Goal: Task Accomplishment & Management: Use online tool/utility

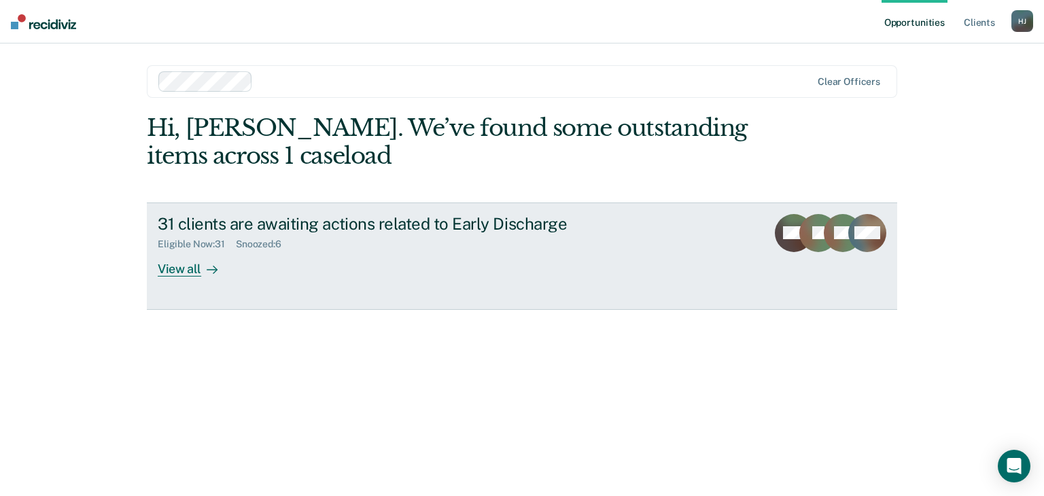
click at [184, 265] on div "View all" at bounding box center [196, 263] width 76 height 27
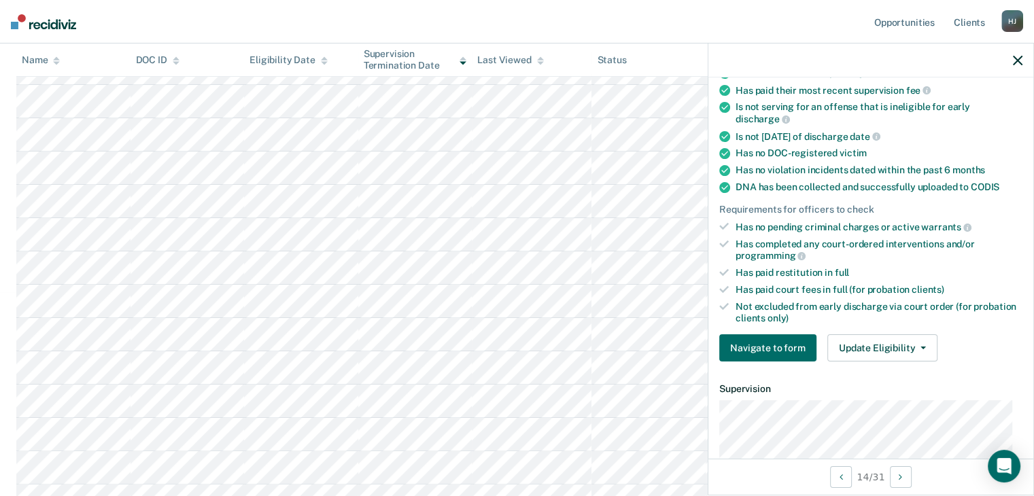
scroll to position [272, 0]
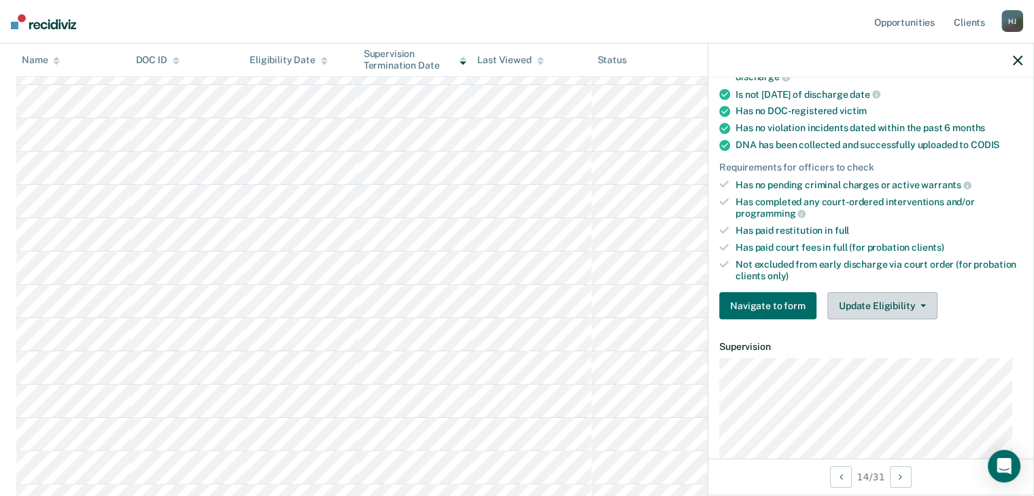
click at [887, 298] on button "Update Eligibility" at bounding box center [882, 305] width 110 height 27
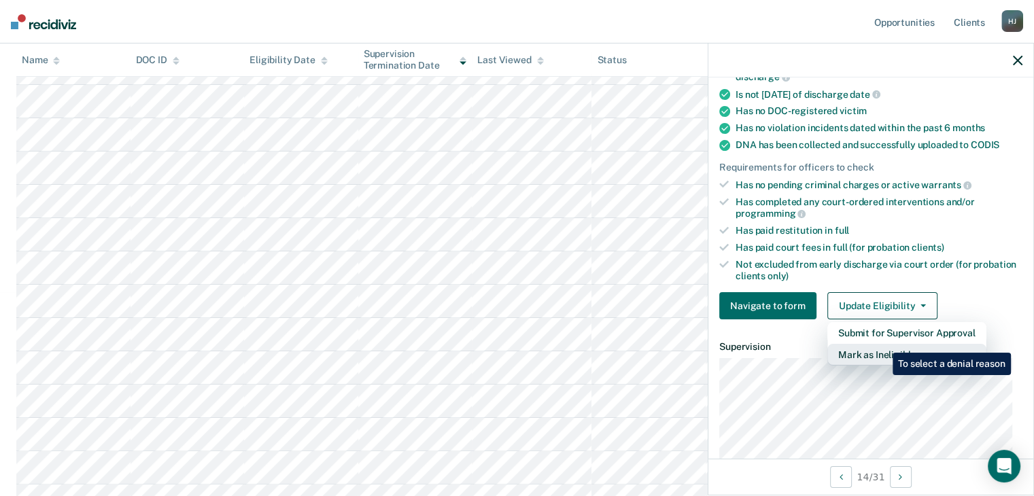
click at [882, 344] on button "Mark as Ineligible" at bounding box center [906, 355] width 159 height 22
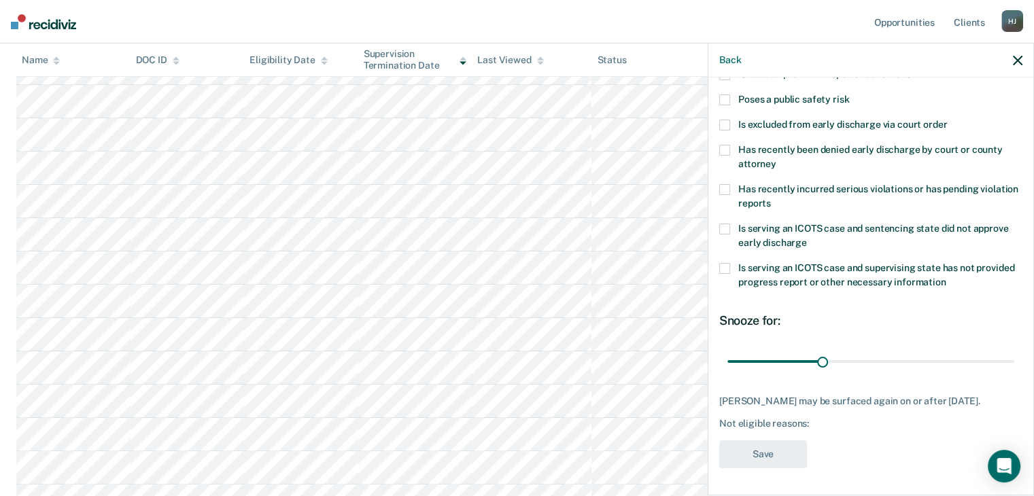
scroll to position [196, 0]
drag, startPoint x: 819, startPoint y: 350, endPoint x: 908, endPoint y: 362, distance: 89.9
type input "60"
click at [908, 362] on input "range" at bounding box center [870, 362] width 287 height 24
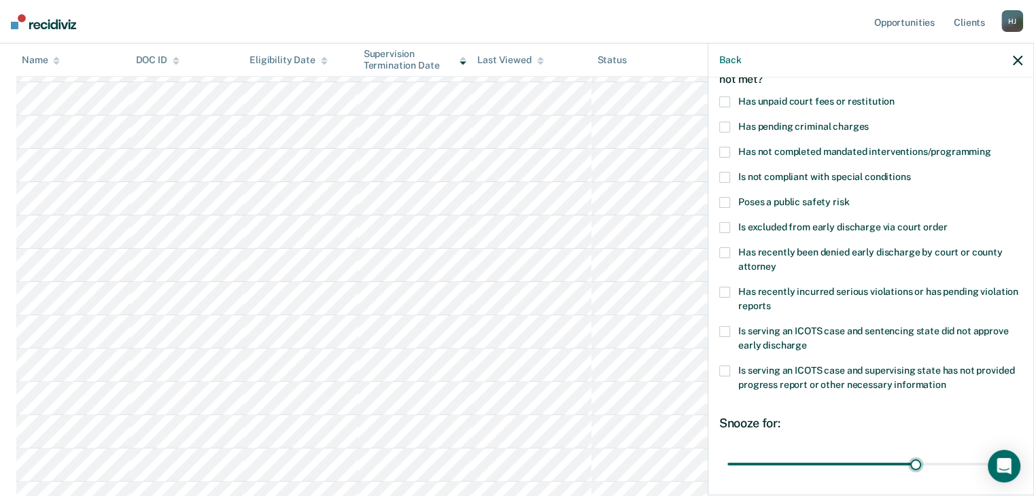
scroll to position [61, 0]
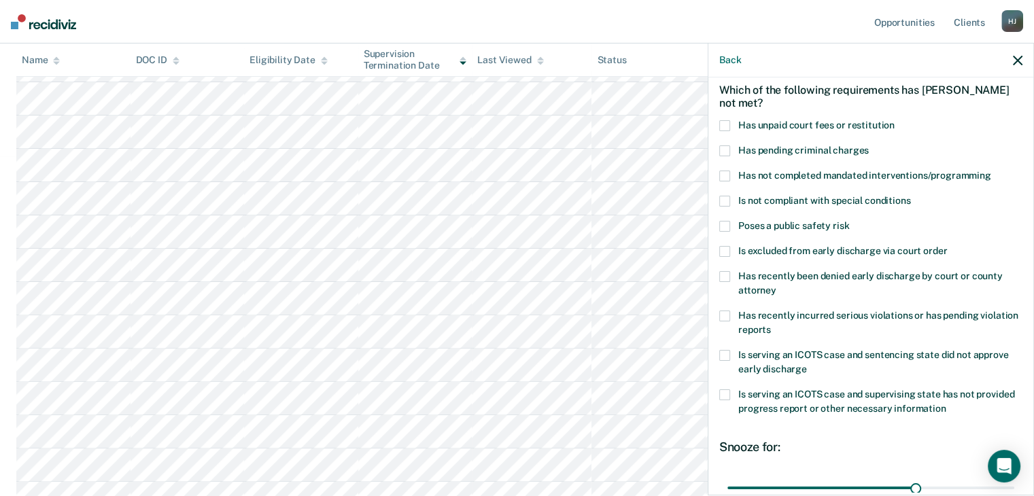
click at [726, 175] on span at bounding box center [724, 176] width 11 height 11
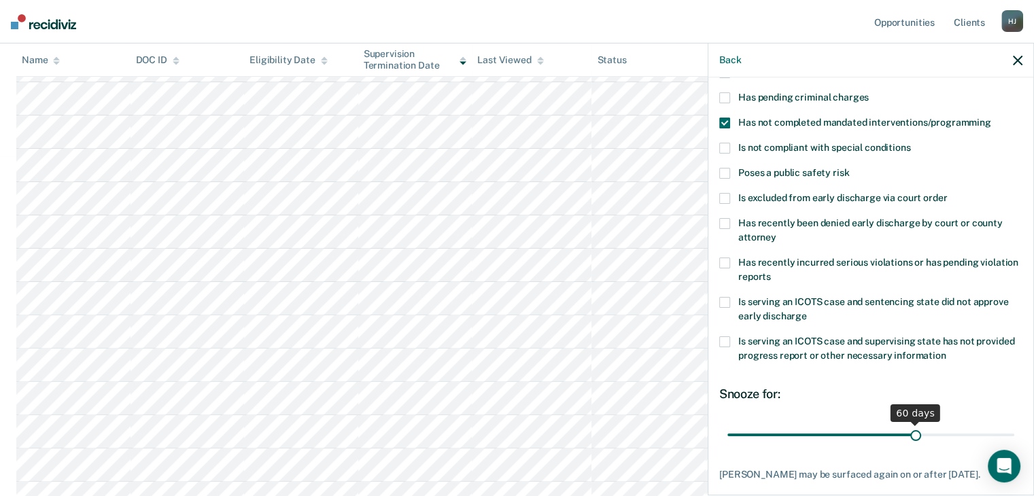
scroll to position [196, 0]
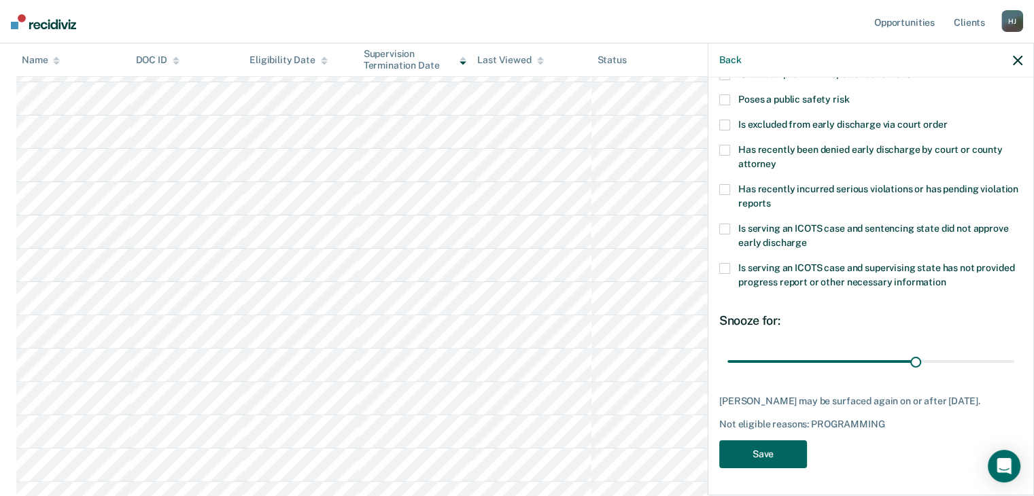
click at [764, 449] on button "Save" at bounding box center [763, 455] width 88 height 28
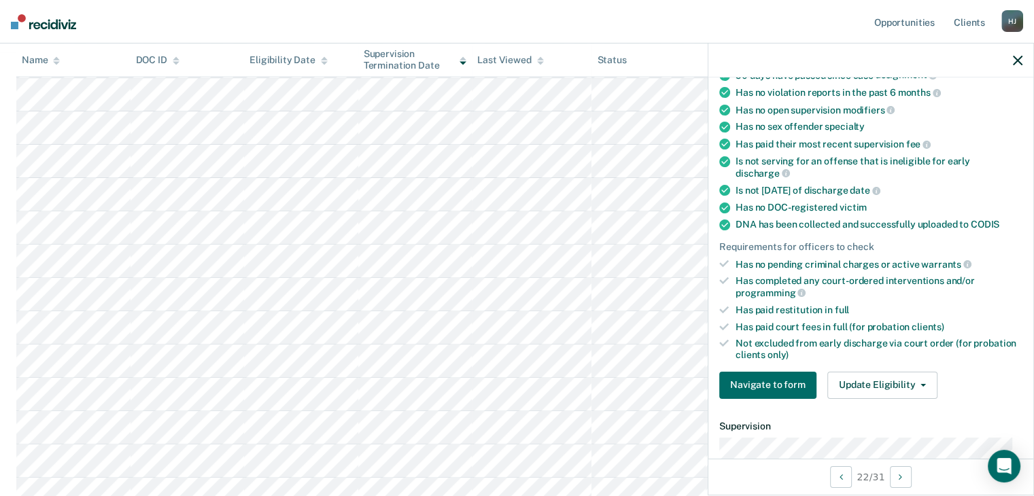
scroll to position [272, 0]
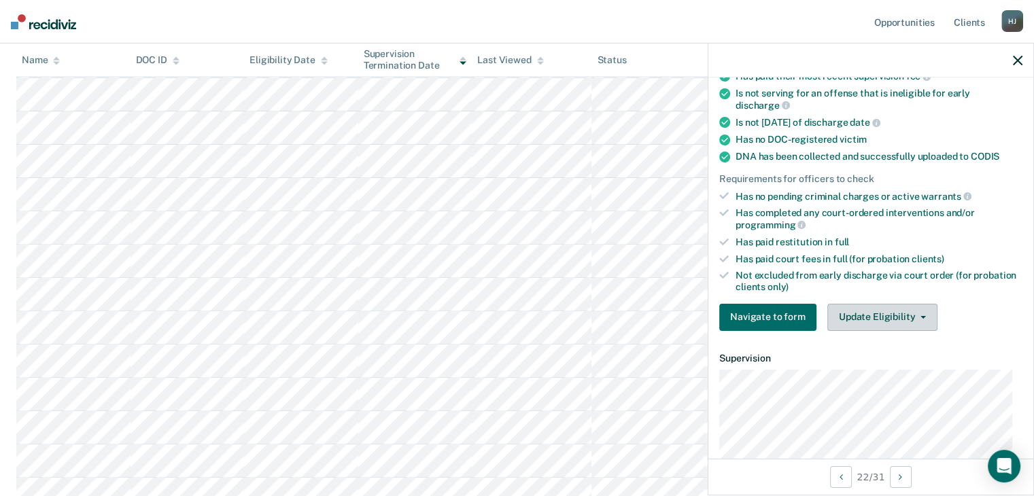
click at [900, 313] on button "Update Eligibility" at bounding box center [882, 317] width 110 height 27
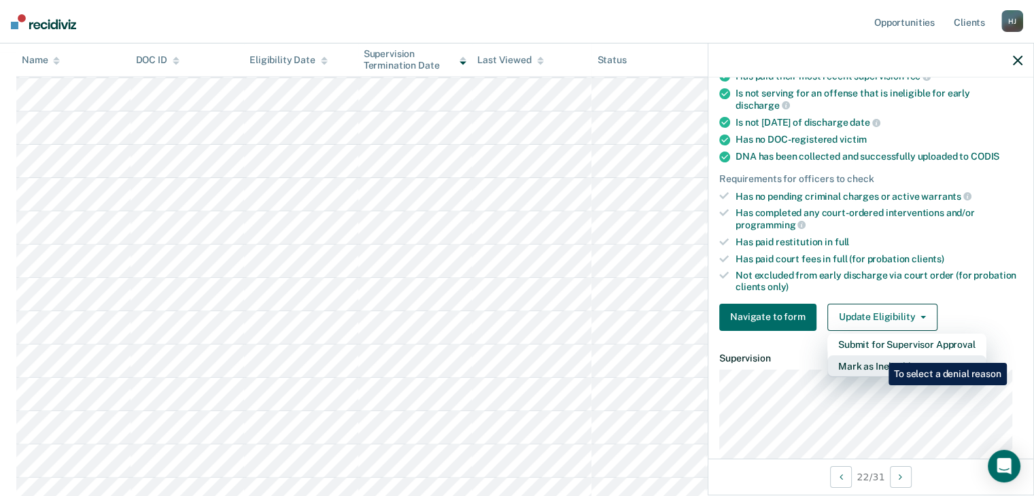
click at [878, 356] on button "Mark as Ineligible" at bounding box center [906, 367] width 159 height 22
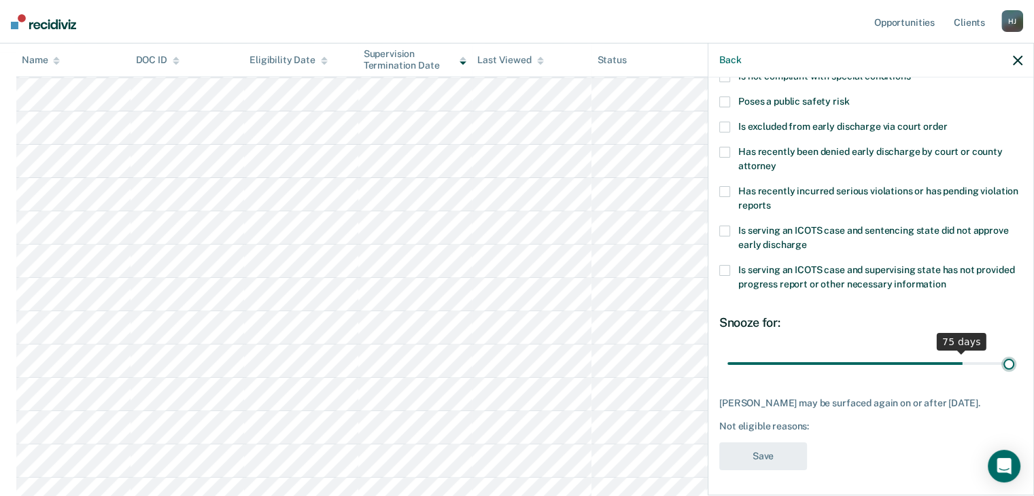
scroll to position [196, 0]
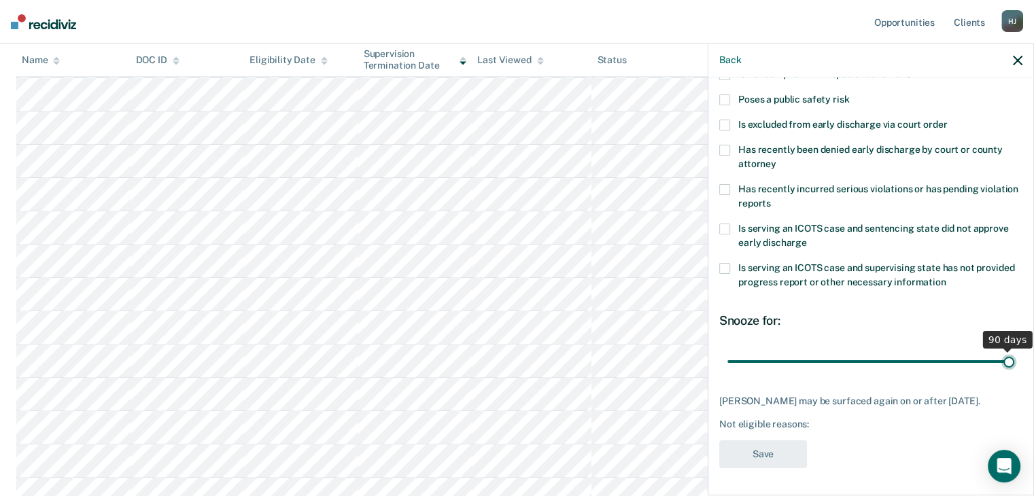
drag, startPoint x: 819, startPoint y: 351, endPoint x: 1018, endPoint y: 362, distance: 199.5
type input "90"
click at [1014, 362] on input "range" at bounding box center [870, 362] width 287 height 24
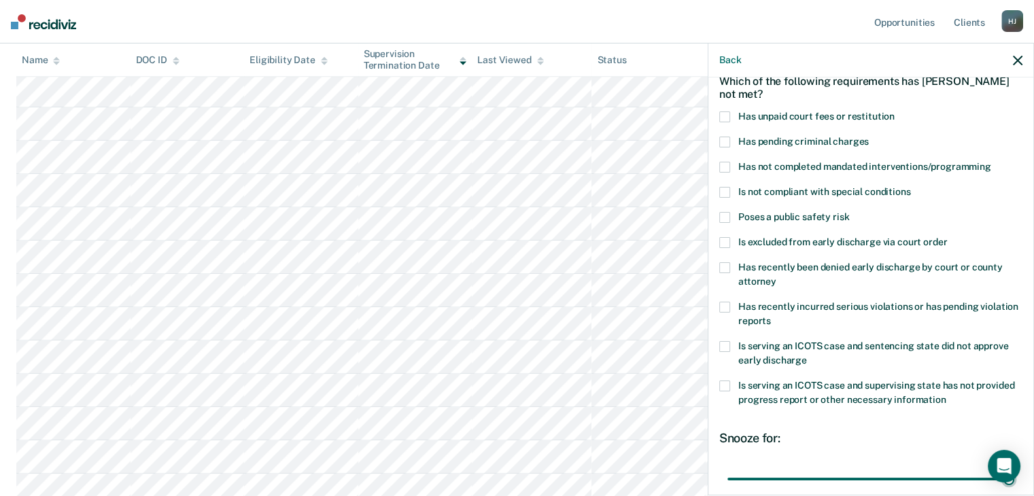
scroll to position [61, 0]
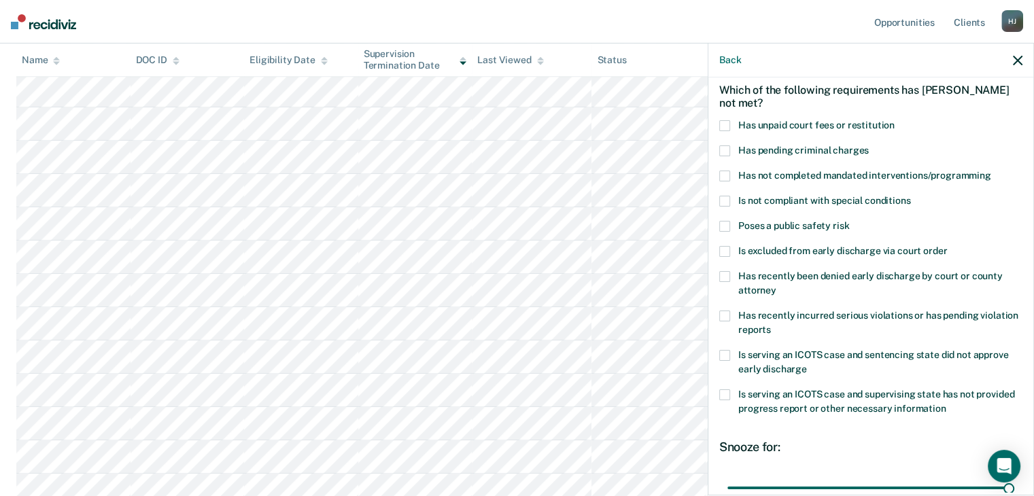
click at [723, 153] on span at bounding box center [724, 150] width 11 height 11
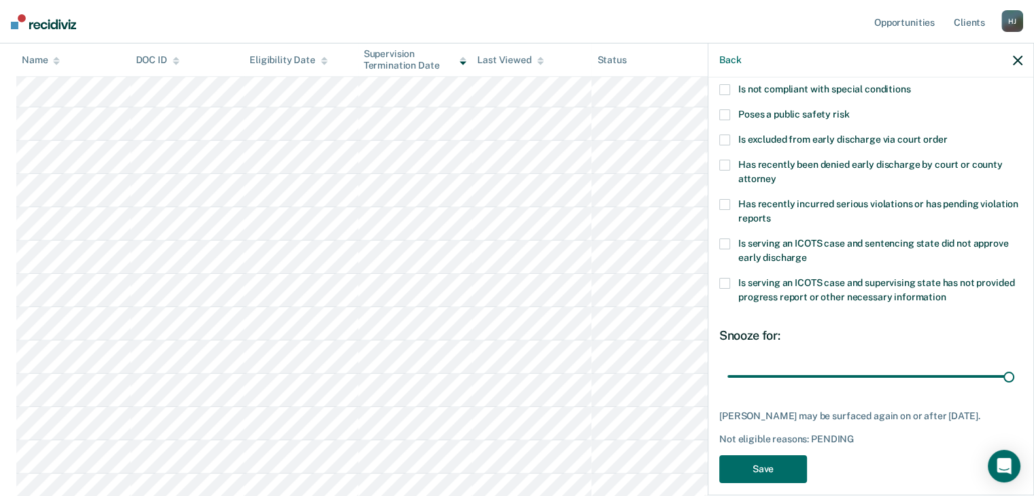
scroll to position [196, 0]
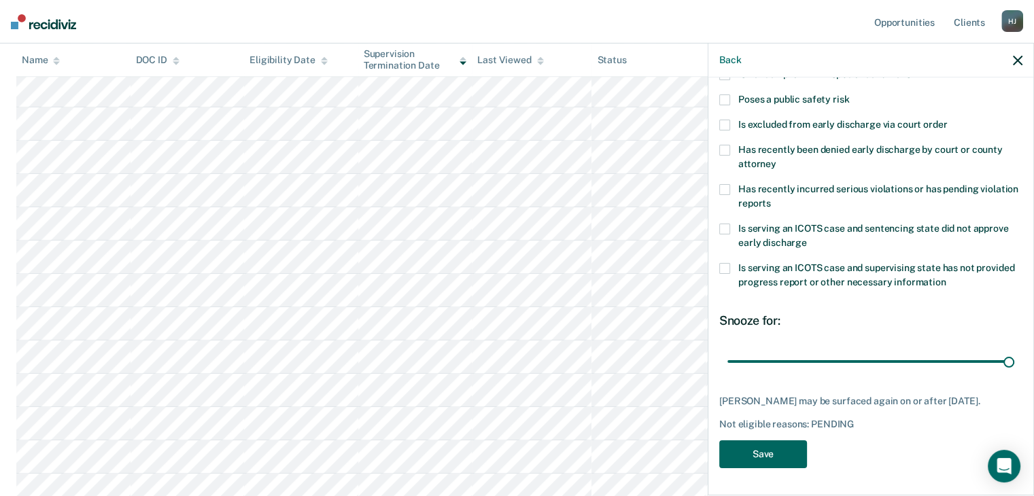
click at [753, 454] on button "Save" at bounding box center [763, 455] width 88 height 28
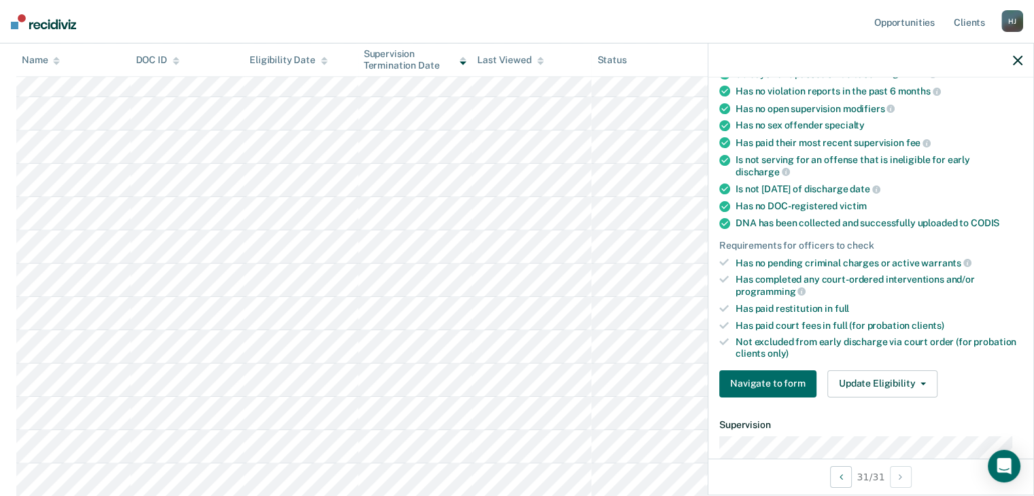
scroll to position [340, 0]
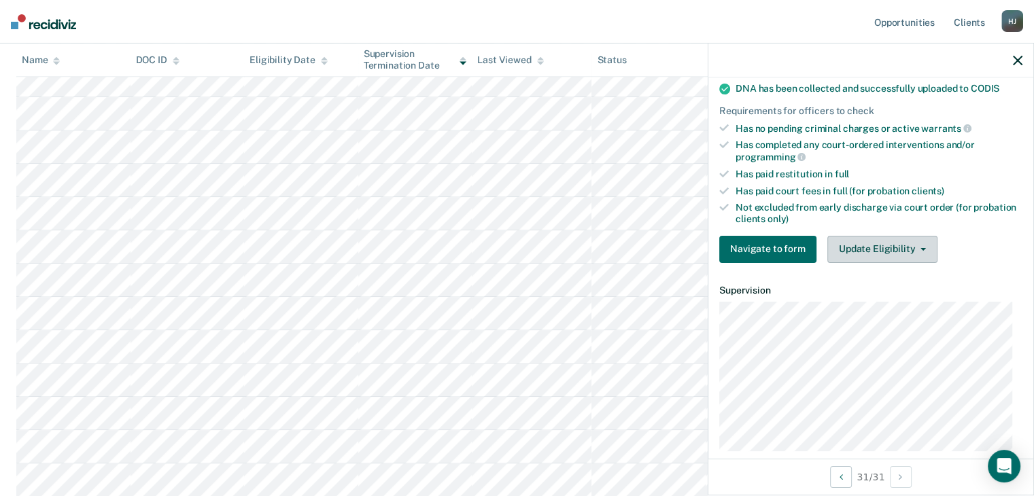
click at [884, 236] on button "Update Eligibility" at bounding box center [882, 249] width 110 height 27
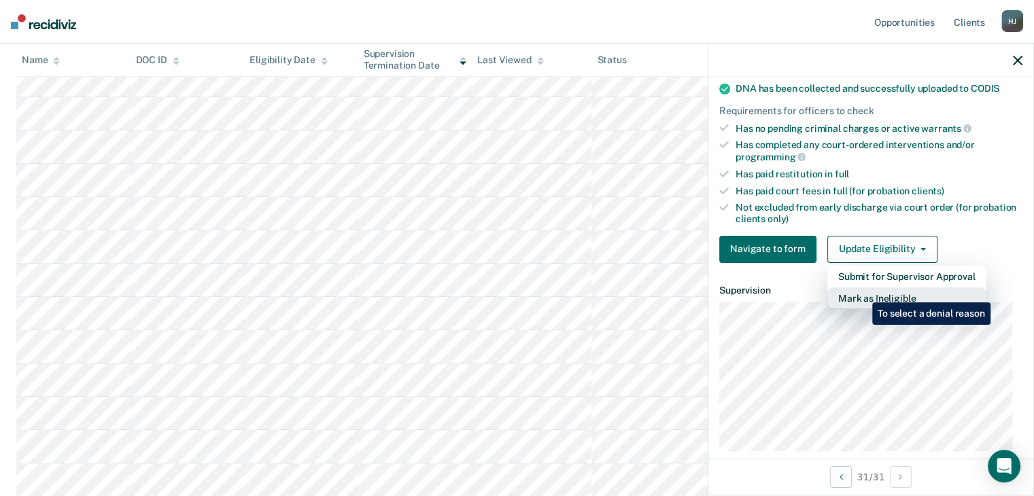
click at [862, 292] on button "Mark as Ineligible" at bounding box center [906, 299] width 159 height 22
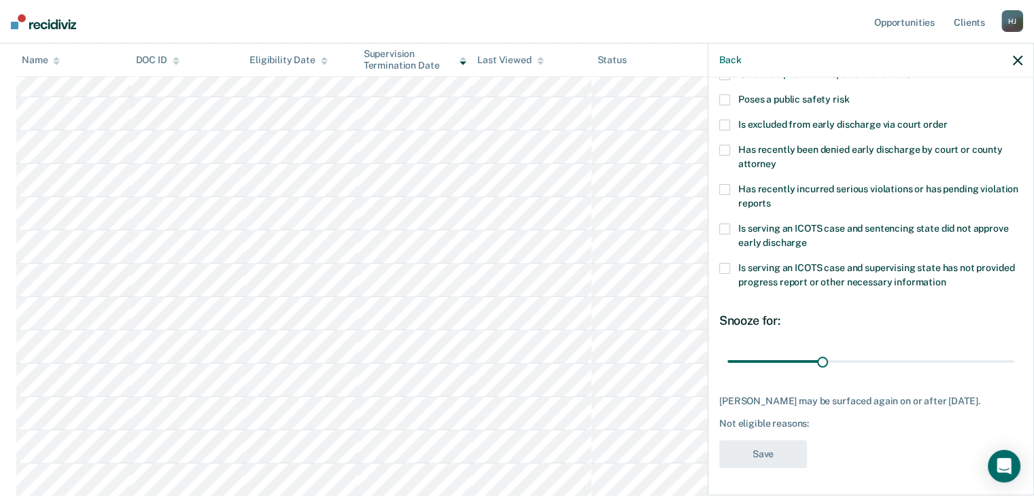
scroll to position [196, 0]
drag, startPoint x: 817, startPoint y: 349, endPoint x: 976, endPoint y: 347, distance: 159.1
type input "90"
click at [1014, 350] on input "range" at bounding box center [870, 362] width 287 height 24
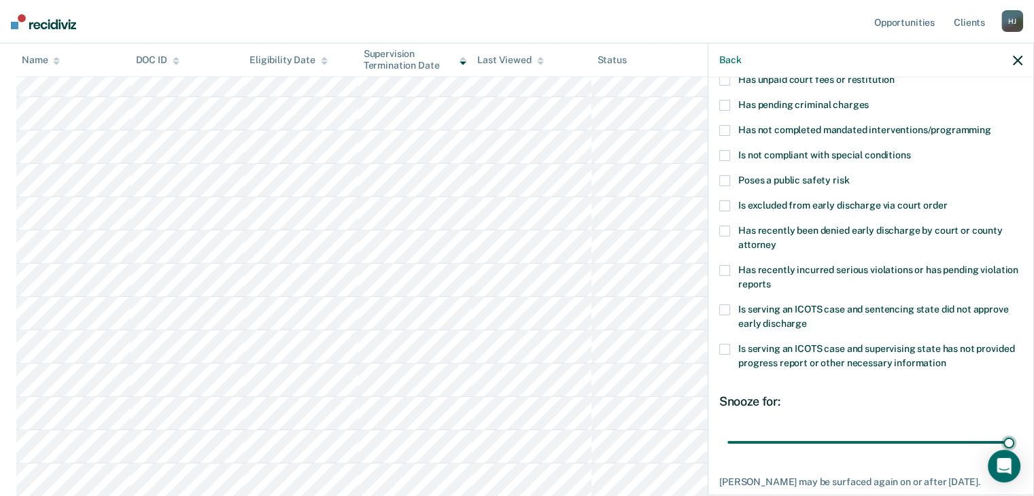
scroll to position [61, 0]
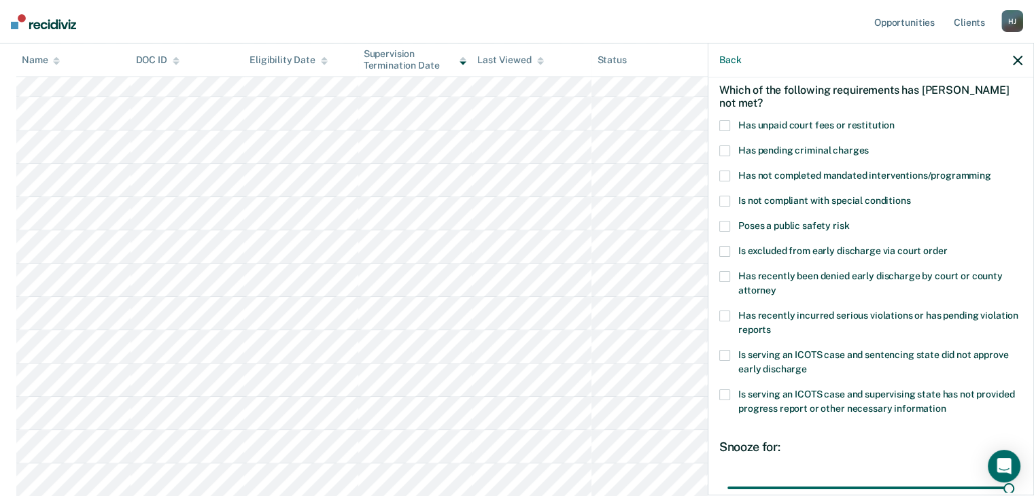
click at [727, 173] on span at bounding box center [724, 176] width 11 height 11
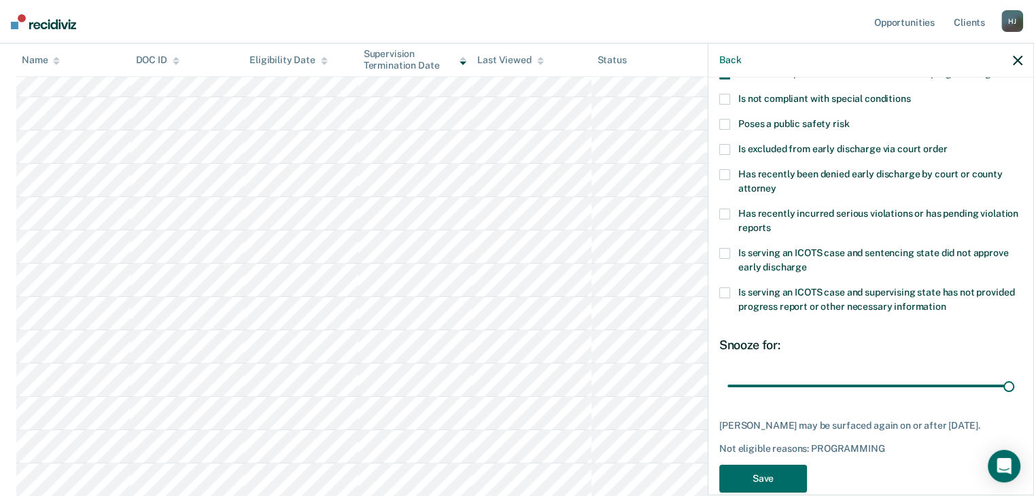
scroll to position [196, 0]
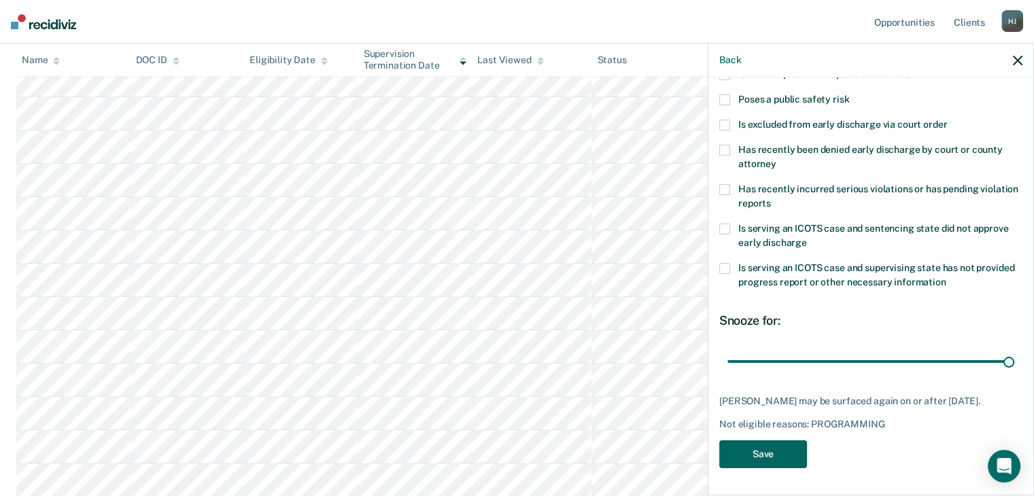
click at [761, 447] on button "Save" at bounding box center [763, 455] width 88 height 28
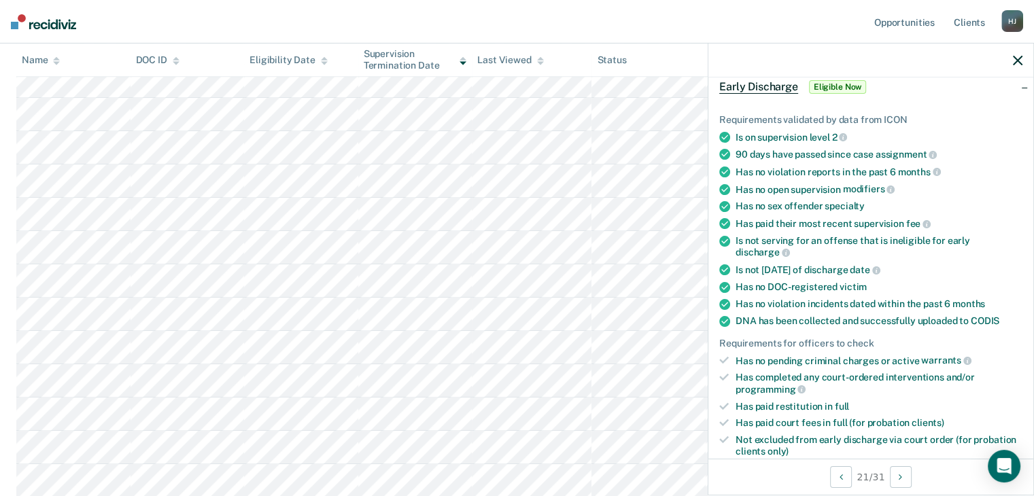
scroll to position [136, 0]
